Goal: Task Accomplishment & Management: Use online tool/utility

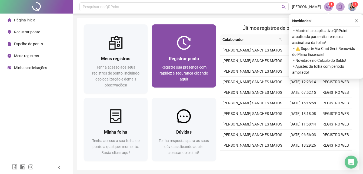
click at [199, 52] on div "Registrar ponto Registre sua presença com rapidez e segurança clicando aqui!" at bounding box center [184, 69] width 64 height 38
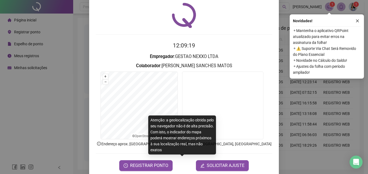
scroll to position [26, 0]
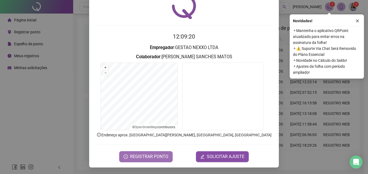
click at [149, 156] on span "REGISTRAR PONTO" at bounding box center [149, 156] width 38 height 6
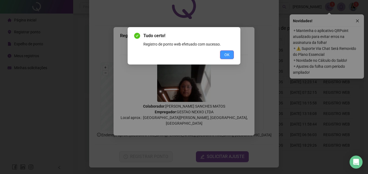
click at [225, 53] on span "OK" at bounding box center [226, 55] width 5 height 6
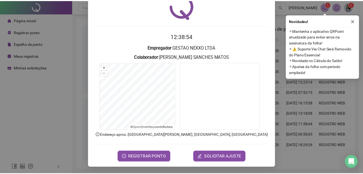
scroll to position [0, 0]
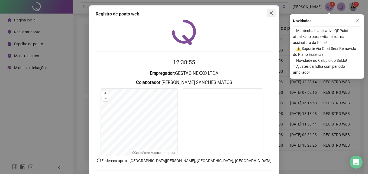
click at [269, 12] on icon "close" at bounding box center [271, 13] width 4 height 4
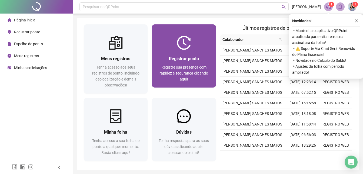
drag, startPoint x: 357, startPoint y: 21, endPoint x: 199, endPoint y: 25, distance: 157.8
click at [356, 21] on icon "close" at bounding box center [357, 21] width 4 height 4
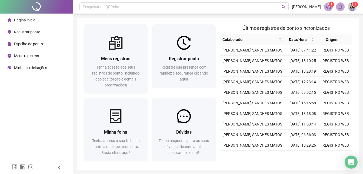
click at [25, 22] on span "Página inicial" at bounding box center [25, 20] width 22 height 4
click at [26, 19] on span "Página inicial" at bounding box center [25, 20] width 22 height 4
click at [27, 20] on span "Página inicial" at bounding box center [25, 20] width 22 height 4
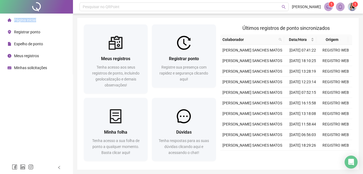
click at [27, 20] on span "Página inicial" at bounding box center [25, 20] width 22 height 4
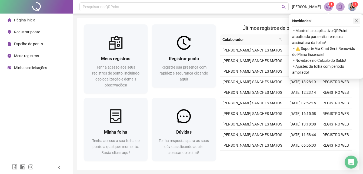
click at [357, 20] on icon "close" at bounding box center [357, 21] width 4 height 4
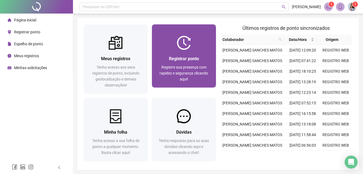
click at [195, 58] on span "Registrar ponto" at bounding box center [184, 58] width 30 height 5
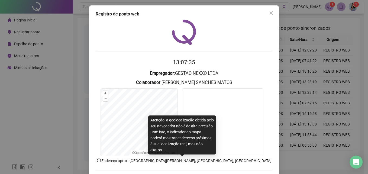
scroll to position [26, 0]
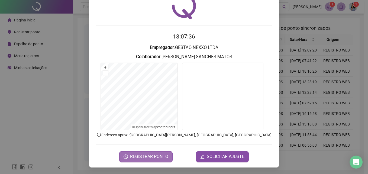
click at [139, 154] on span "REGISTRAR PONTO" at bounding box center [149, 156] width 38 height 6
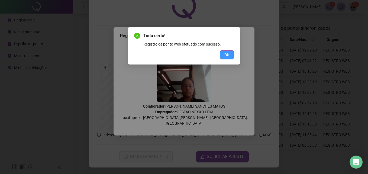
click at [229, 52] on span "OK" at bounding box center [226, 55] width 5 height 6
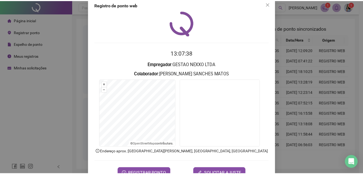
scroll to position [0, 0]
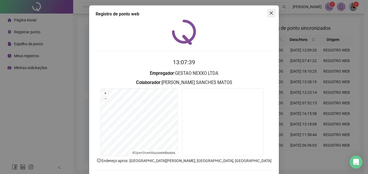
click at [270, 14] on icon "close" at bounding box center [271, 13] width 4 height 4
